Goal: Complete application form: Complete application form

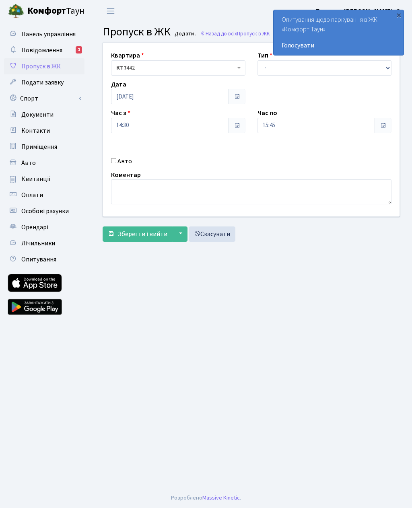
click at [120, 158] on label "Авто" at bounding box center [124, 161] width 14 height 10
click at [116, 158] on input "Авто" at bounding box center [113, 160] width 5 height 5
checkbox input "true"
click at [304, 152] on input "text" at bounding box center [324, 153] width 134 height 15
type input "KA1558MН"
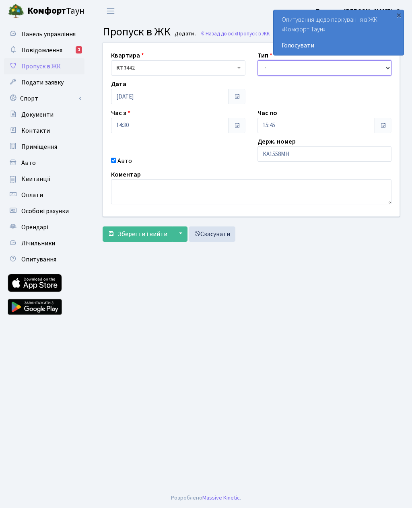
click at [385, 61] on select "- Доставка Таксі Гості Сервіс" at bounding box center [324, 67] width 134 height 15
select select "3"
click at [141, 232] on span "Зберегти і вийти" at bounding box center [142, 234] width 49 height 9
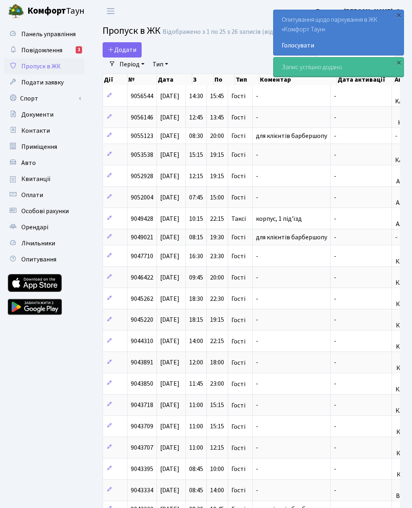
select select "25"
